Goal: Information Seeking & Learning: Get advice/opinions

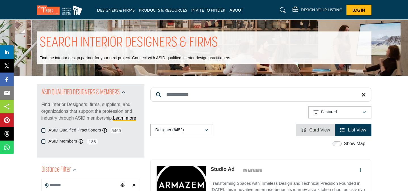
click at [176, 91] on input "Search Keyword" at bounding box center [260, 95] width 221 height 14
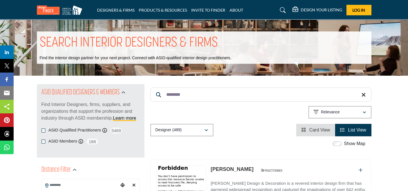
type input "********"
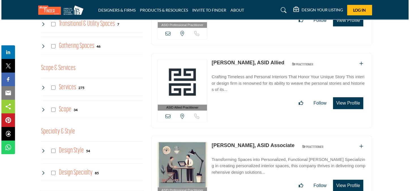
scroll to position [624, 0]
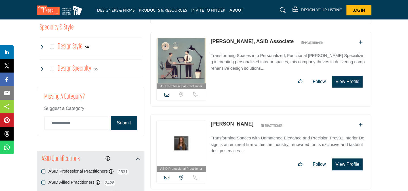
click at [340, 158] on button "View Profile" at bounding box center [347, 164] width 30 height 12
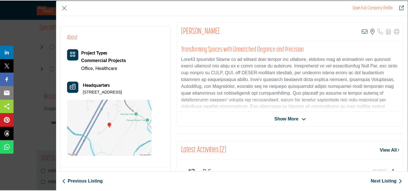
scroll to position [0, 0]
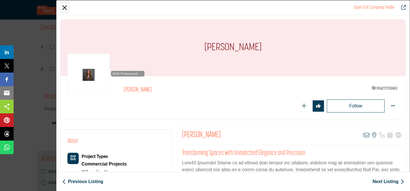
click at [61, 7] on button "Close" at bounding box center [64, 7] width 9 height 9
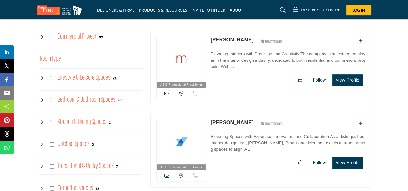
scroll to position [104, 0]
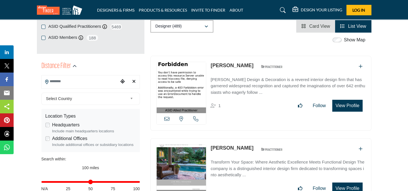
click at [76, 84] on input "Search Location" at bounding box center [80, 81] width 77 height 11
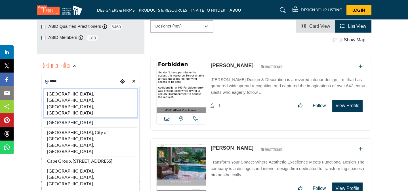
click at [74, 93] on li "Cape Cod, Town of Yarmouth, MA, USA" at bounding box center [90, 103] width 93 height 29
type input "**********"
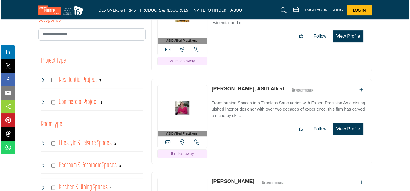
scroll to position [416, 0]
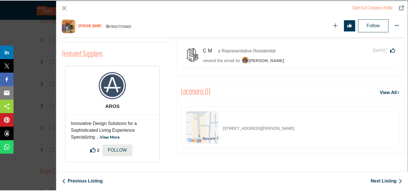
scroll to position [0, 0]
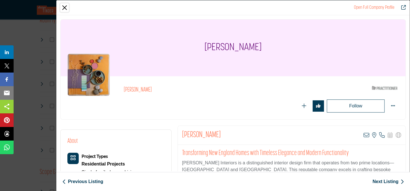
click at [65, 5] on button "Close" at bounding box center [64, 7] width 9 height 9
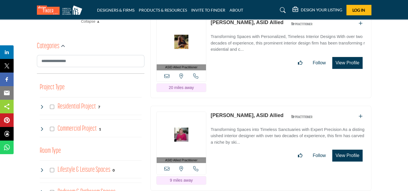
scroll to position [208, 0]
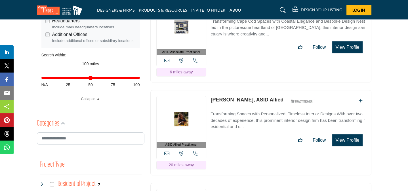
click at [88, 76] on div "Distance in miles N/A 25 50 75 100" at bounding box center [90, 81] width 98 height 22
type input "**"
click at [87, 77] on input "Distance in miles" at bounding box center [90, 77] width 98 height 1
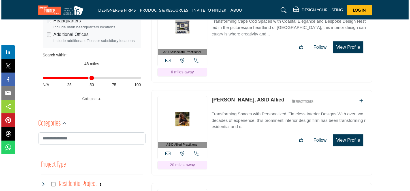
scroll to position [312, 0]
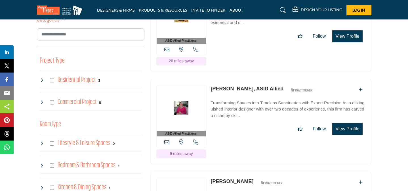
click at [348, 123] on button "View Profile" at bounding box center [347, 129] width 30 height 12
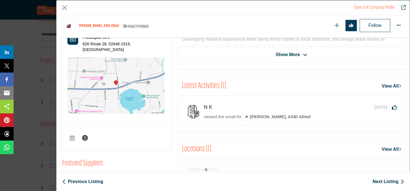
scroll to position [295, 0]
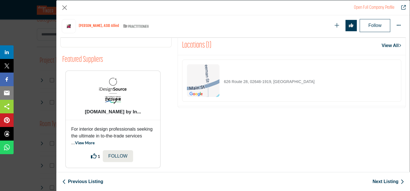
click at [210, 82] on img "Company Data Modal" at bounding box center [203, 80] width 33 height 33
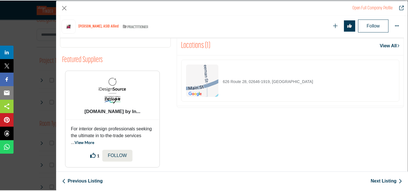
scroll to position [65, 0]
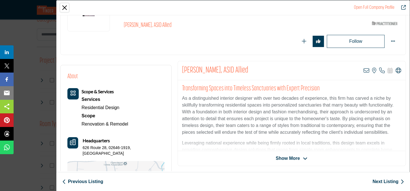
click at [64, 8] on button "Close" at bounding box center [64, 7] width 9 height 9
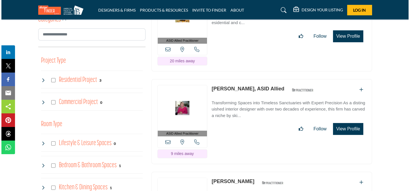
scroll to position [416, 0]
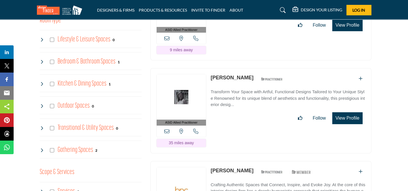
click at [342, 112] on button "View Profile" at bounding box center [347, 118] width 30 height 12
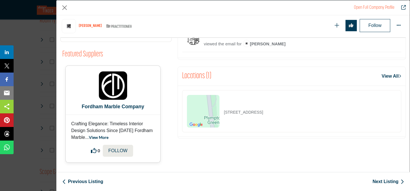
scroll to position [191, 0]
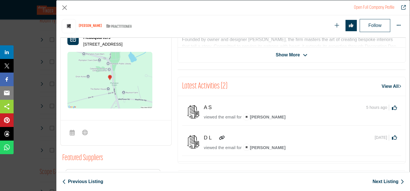
click at [106, 79] on img "Company Data Modal" at bounding box center [109, 80] width 85 height 57
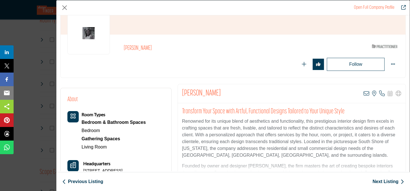
scroll to position [191, 0]
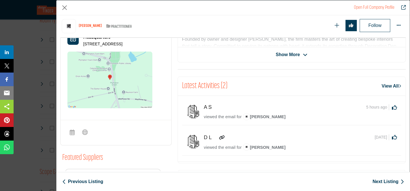
click at [264, 115] on span "[PERSON_NAME]" at bounding box center [264, 116] width 43 height 5
